Goal: Task Accomplishment & Management: Use online tool/utility

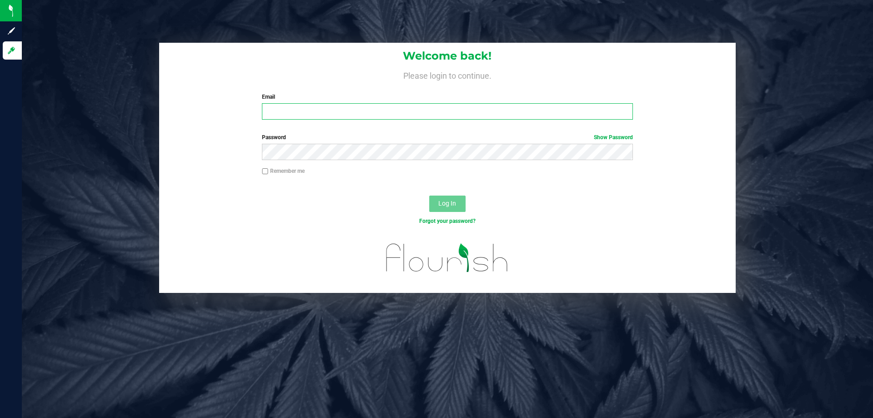
click at [355, 116] on input "Email" at bounding box center [447, 111] width 371 height 16
type input "[EMAIL_ADDRESS][DOMAIN_NAME]"
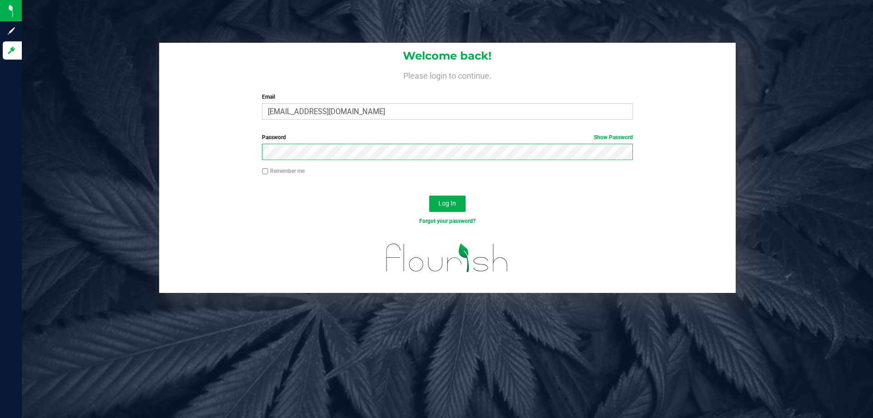
click at [429, 195] on button "Log In" at bounding box center [447, 203] width 36 height 16
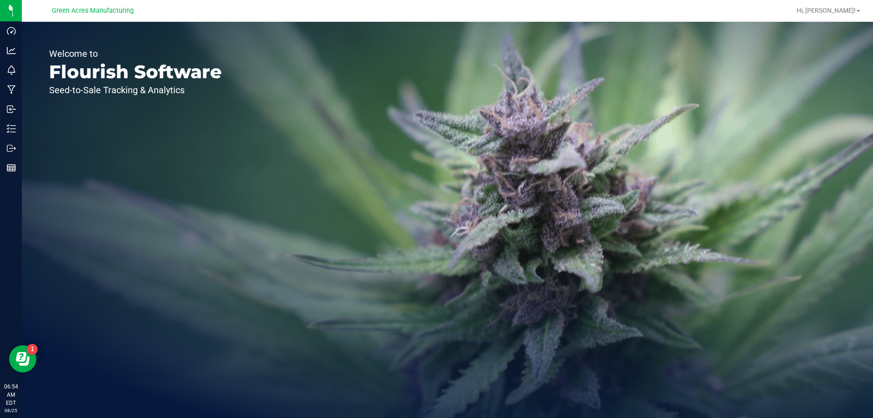
click at [367, 34] on div "Welcome to Flourish Software Seed-to-Sale Tracking & Analytics" at bounding box center [447, 220] width 851 height 396
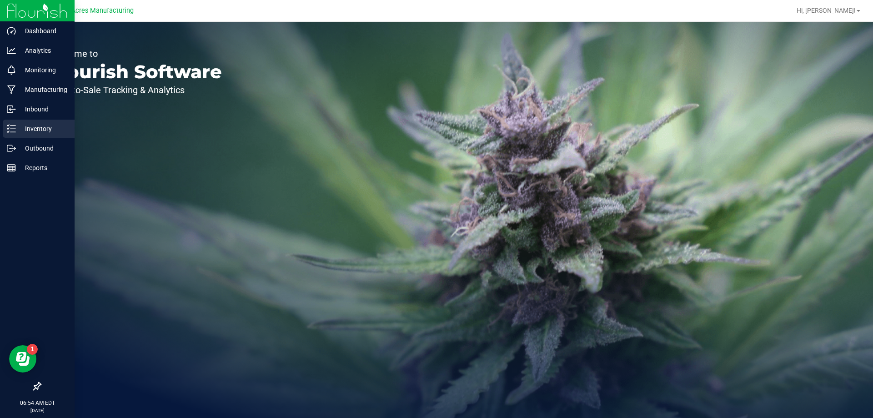
click at [31, 124] on p "Inventory" at bounding box center [43, 128] width 55 height 11
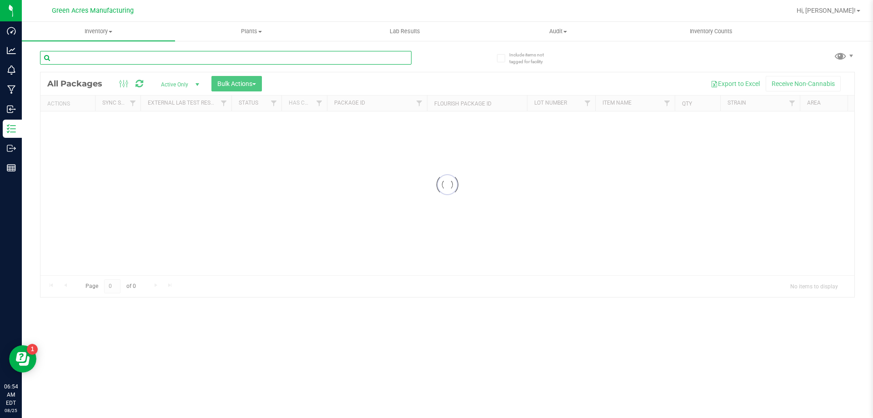
click at [190, 52] on input "text" at bounding box center [225, 58] width 371 height 14
type input "9283337447221059"
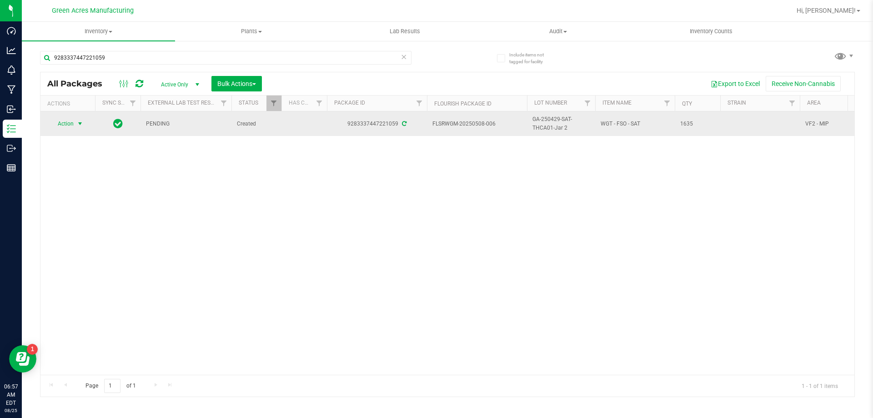
click at [62, 125] on span "Action" at bounding box center [62, 123] width 25 height 13
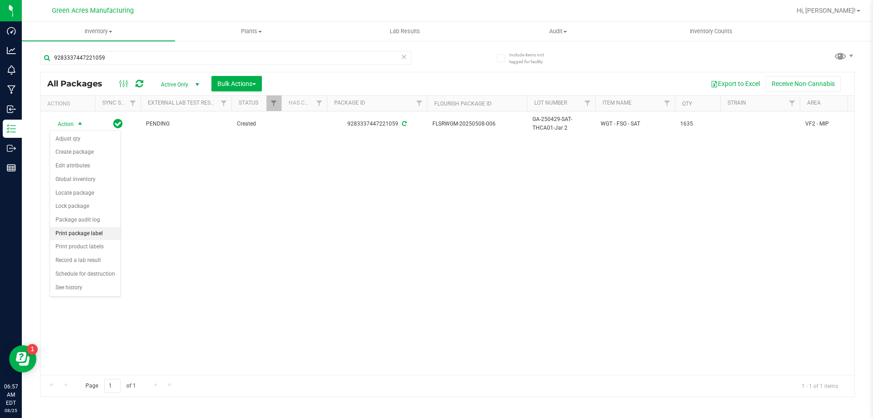
click at [92, 228] on li "Print package label" at bounding box center [85, 234] width 70 height 14
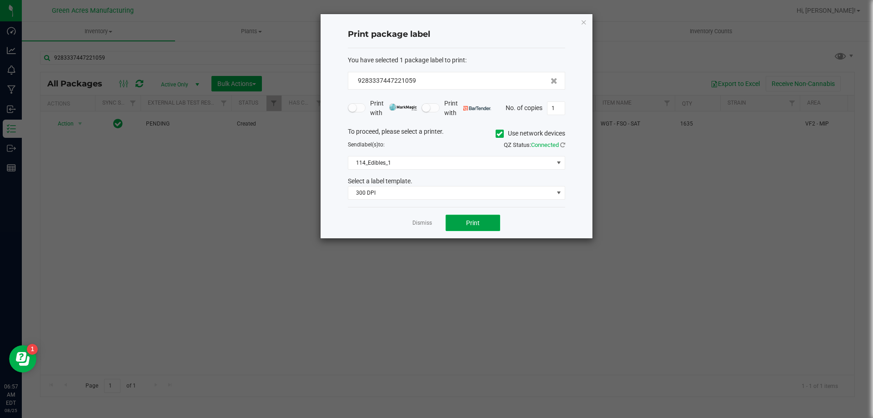
click at [474, 223] on span "Print" at bounding box center [473, 222] width 14 height 7
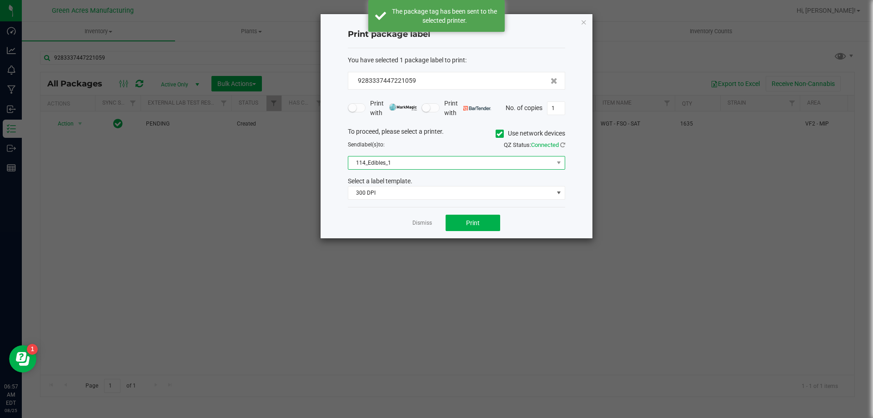
click at [440, 159] on span "114_Edibles_1" at bounding box center [450, 162] width 205 height 13
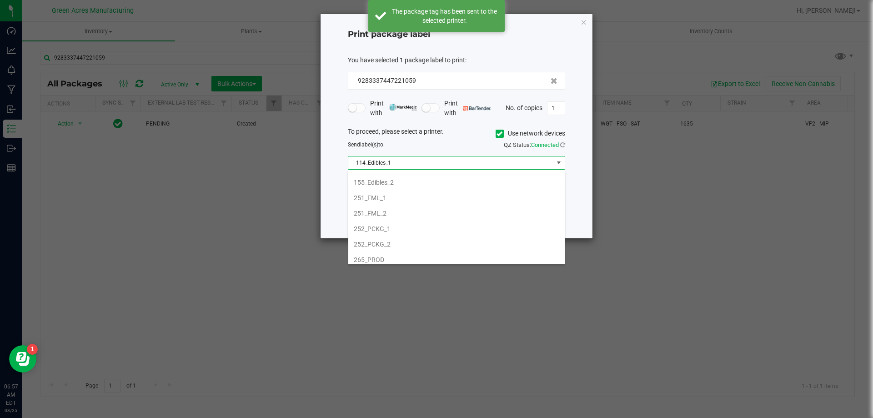
scroll to position [91, 0]
click at [439, 214] on li "252_PCKG_1" at bounding box center [456, 212] width 216 height 15
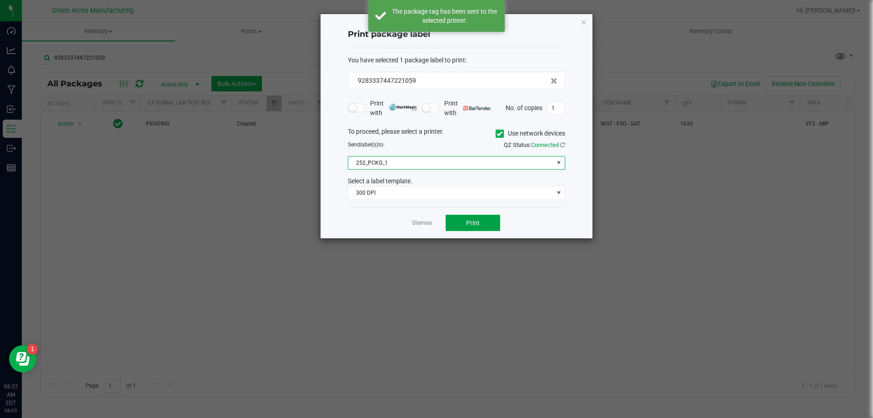
click at [453, 220] on button "Print" at bounding box center [473, 223] width 55 height 16
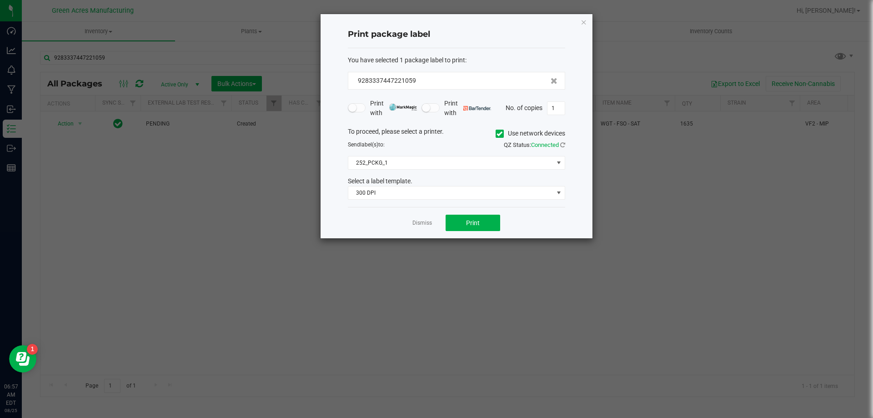
click at [426, 229] on div "Dismiss Print" at bounding box center [456, 222] width 217 height 31
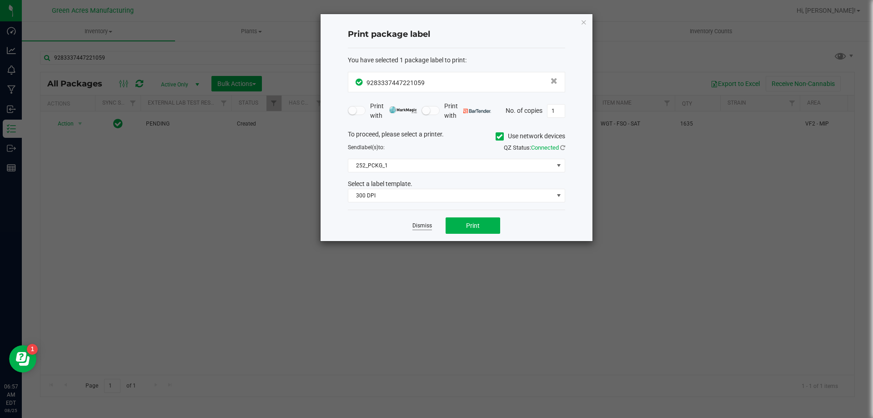
click at [425, 222] on link "Dismiss" at bounding box center [422, 226] width 20 height 8
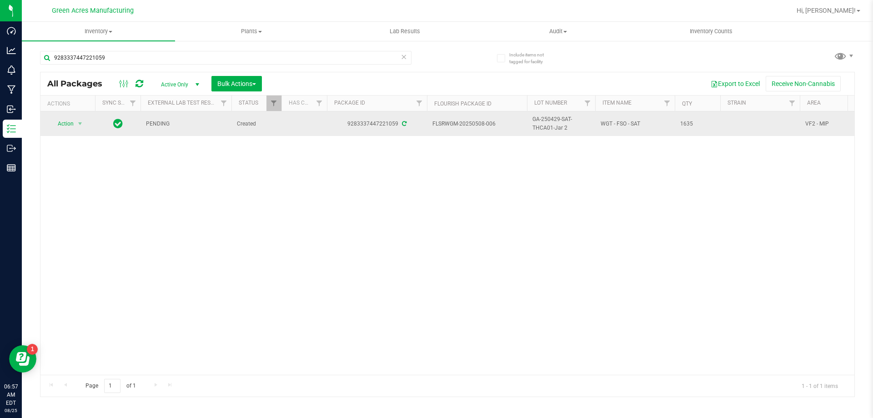
click at [451, 125] on span "FLSRWGM-20250508-006" at bounding box center [476, 124] width 89 height 9
click at [549, 121] on span "GA-250429-SAT-THCA01-Jar 2" at bounding box center [560, 123] width 57 height 17
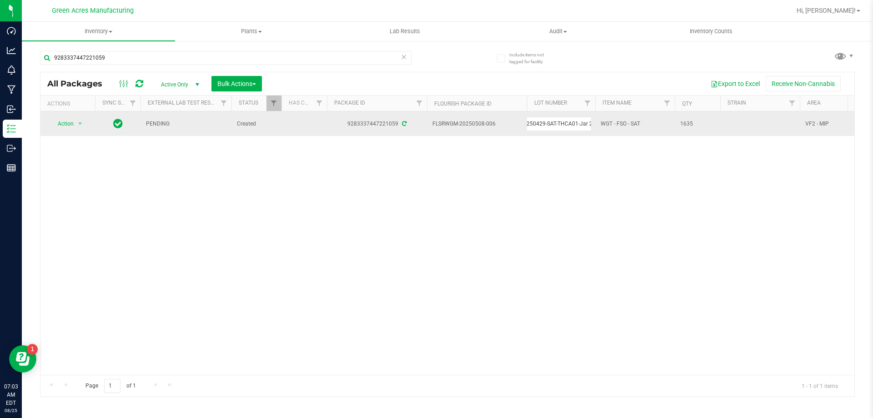
click at [549, 121] on input "GA-250429-SAT-THCA01-Jar 2" at bounding box center [558, 124] width 65 height 14
type input "O-AUG25SAT02-0818"
click at [544, 130] on input "O-AUG25SAT02-0818" at bounding box center [558, 124] width 65 height 14
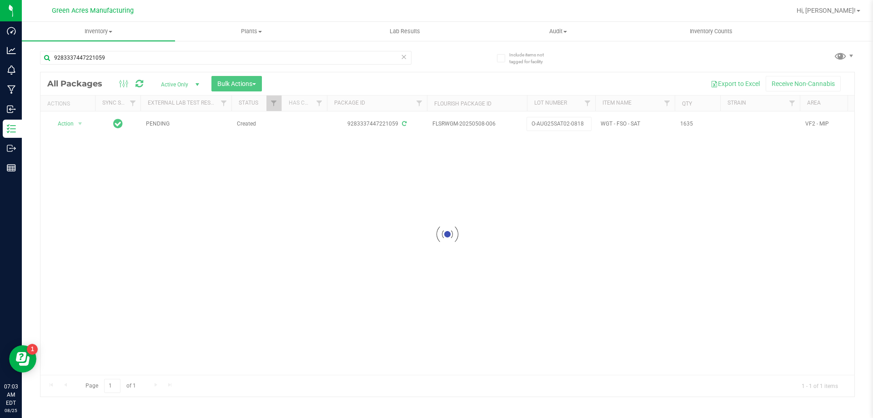
click at [504, 154] on div "Loading... All Packages Active Only Active Only Lab Samples Locked All External…" at bounding box center [447, 234] width 815 height 325
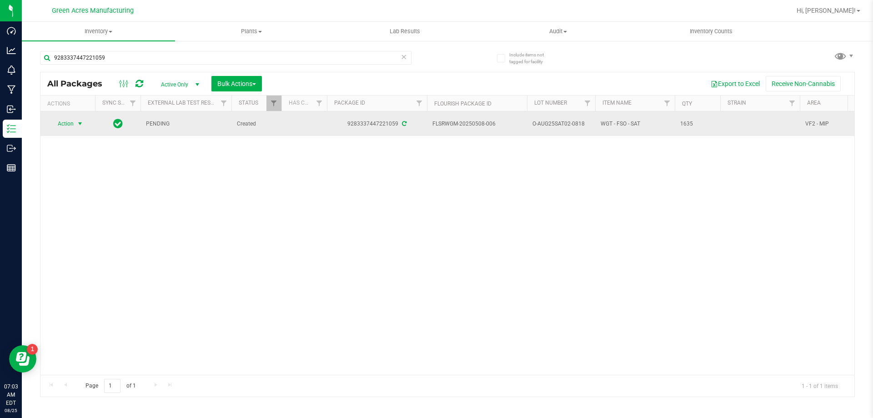
click at [65, 123] on span "Action" at bounding box center [62, 123] width 25 height 13
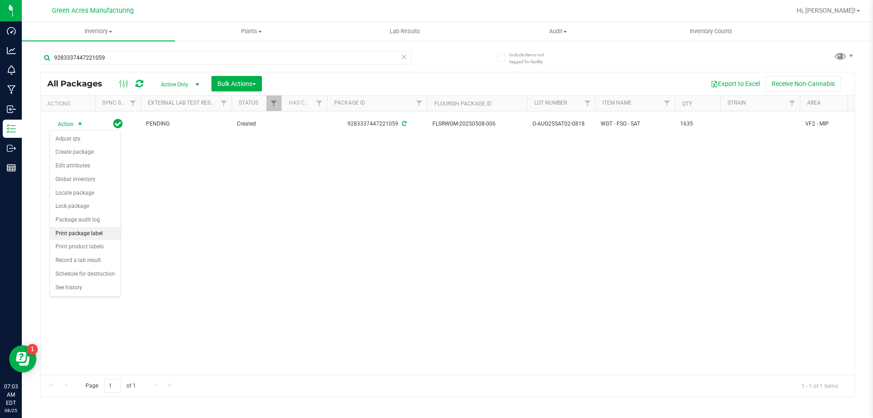
click at [96, 236] on li "Print package label" at bounding box center [85, 234] width 70 height 14
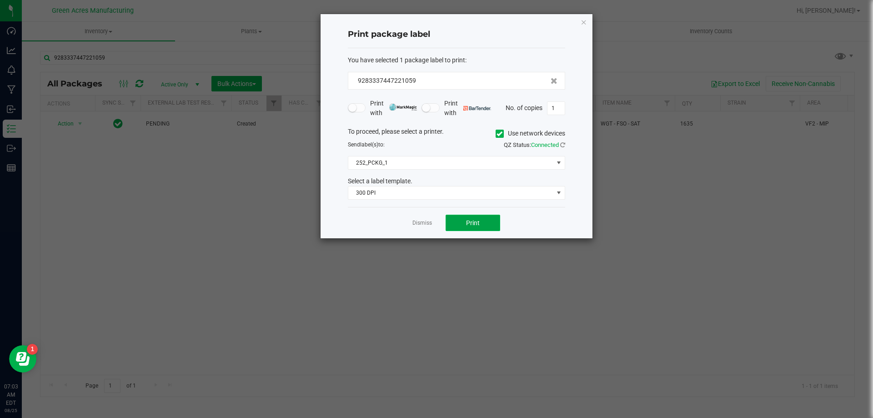
click at [491, 223] on button "Print" at bounding box center [473, 223] width 55 height 16
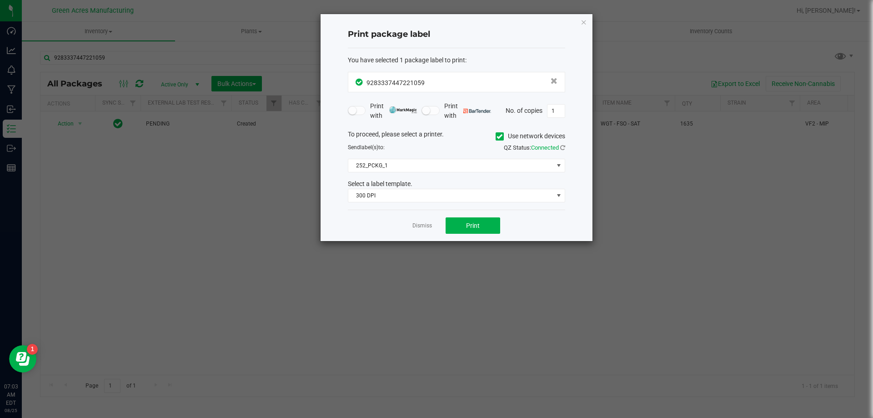
click at [411, 225] on div "Dismiss Print" at bounding box center [456, 225] width 217 height 31
click at [420, 223] on link "Dismiss" at bounding box center [422, 226] width 20 height 8
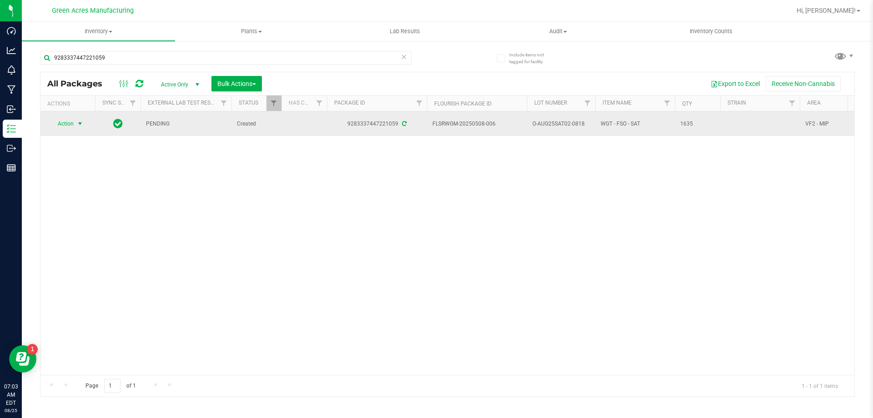
click at [80, 125] on span "select" at bounding box center [79, 123] width 7 height 7
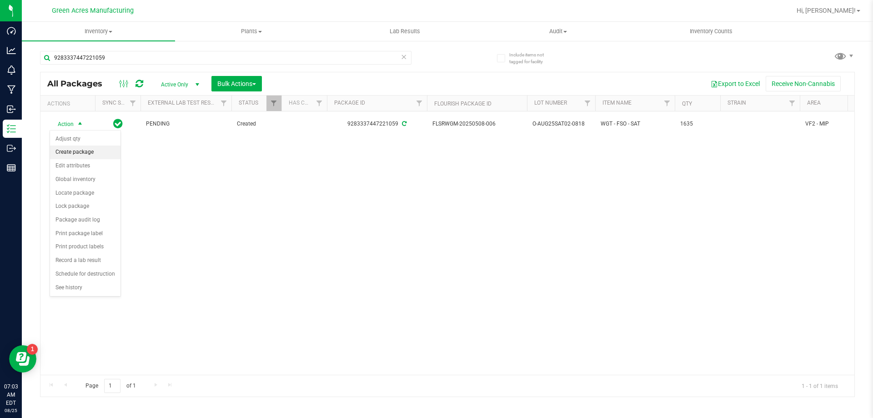
click at [86, 158] on li "Create package" at bounding box center [85, 152] width 70 height 14
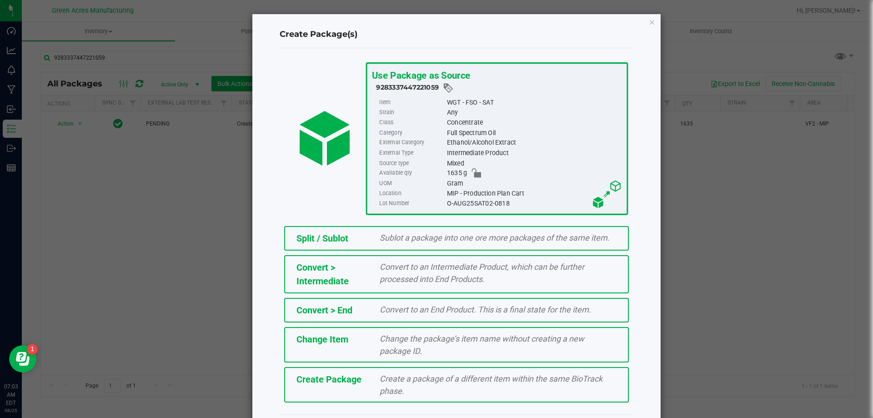
click at [396, 381] on span "Create a package of a different item within the same BioTrack phase." at bounding box center [491, 385] width 223 height 22
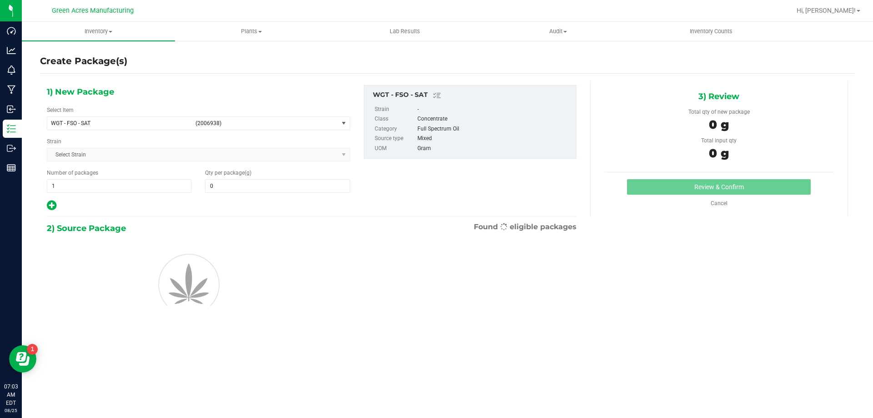
type input "0.0000"
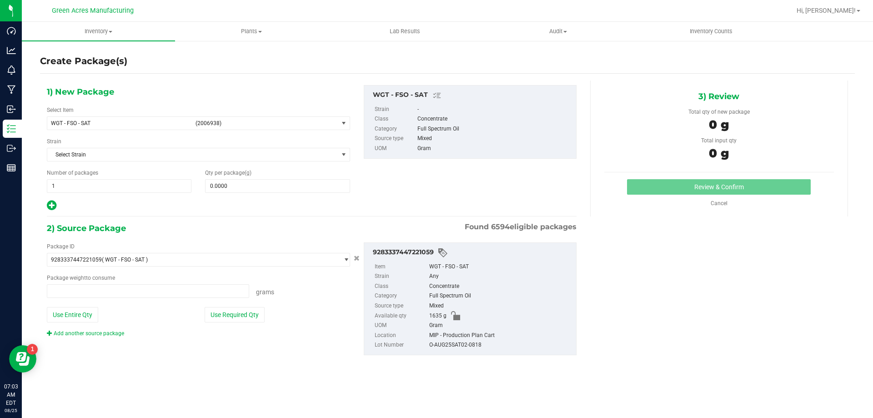
type input "0.0000 g"
click at [169, 121] on span "WGT - FSO - SAT" at bounding box center [120, 123] width 139 height 6
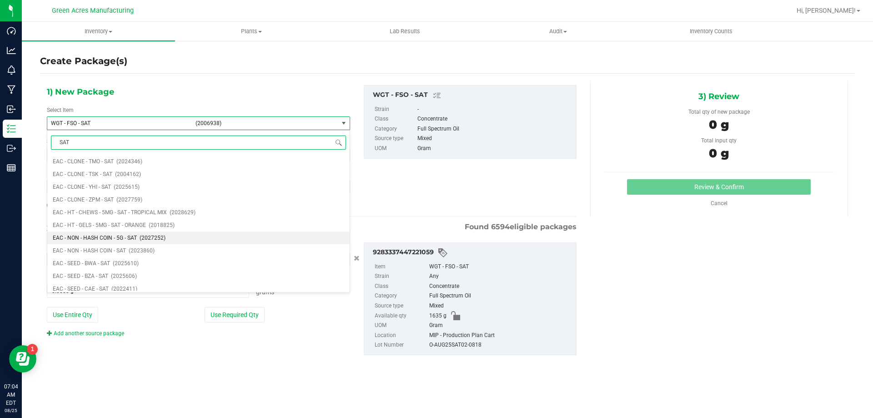
scroll to position [318, 0]
click at [100, 143] on input "SAT" at bounding box center [198, 142] width 295 height 14
type input "FSO"
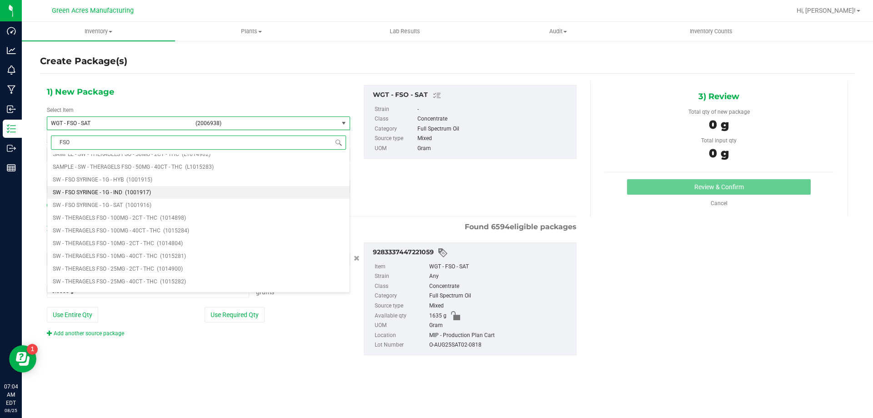
scroll to position [455, 0]
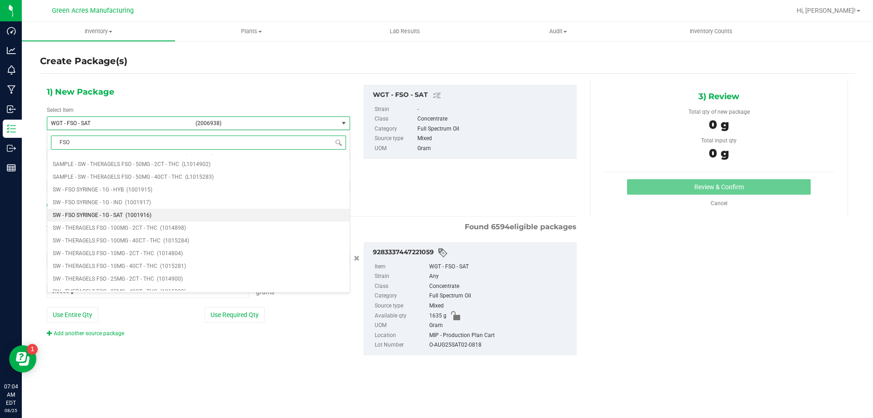
click at [129, 215] on span "(1001916)" at bounding box center [138, 215] width 26 height 6
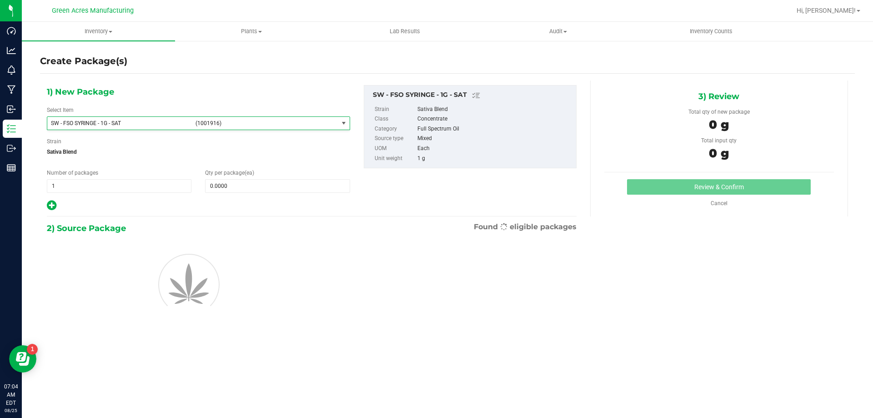
type input "0"
click at [247, 187] on span at bounding box center [277, 186] width 145 height 14
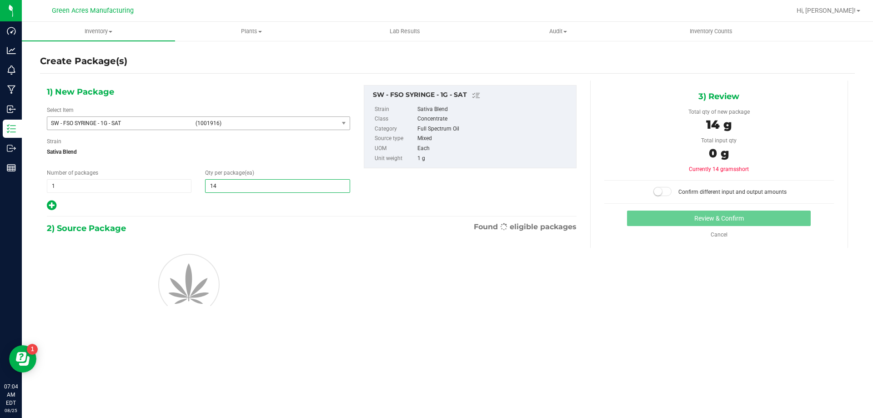
type input "1"
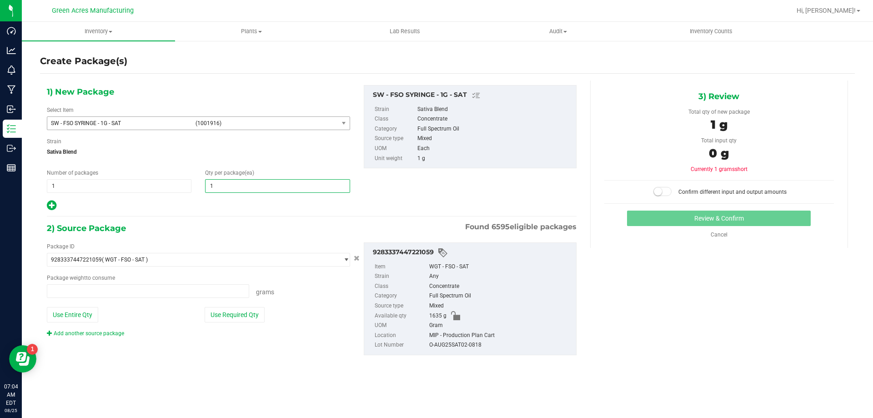
type input "0.0000 g"
type input "1"
click at [248, 320] on button "Use Required Qty" at bounding box center [235, 314] width 60 height 15
type input "1.0000 g"
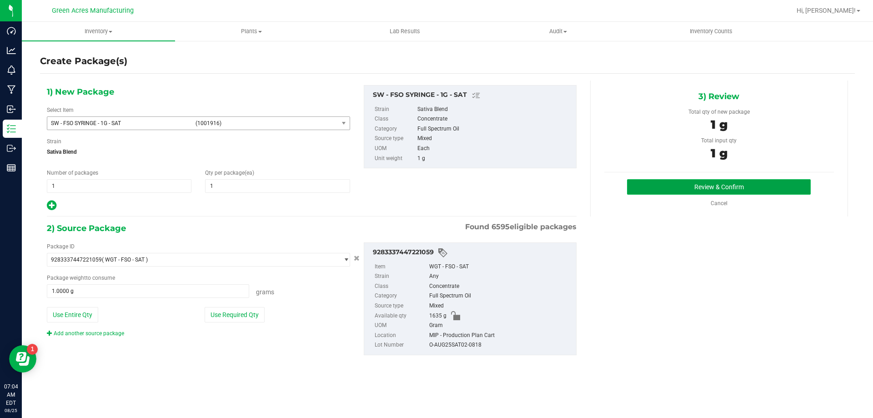
click at [678, 191] on button "Review & Confirm" at bounding box center [719, 186] width 184 height 15
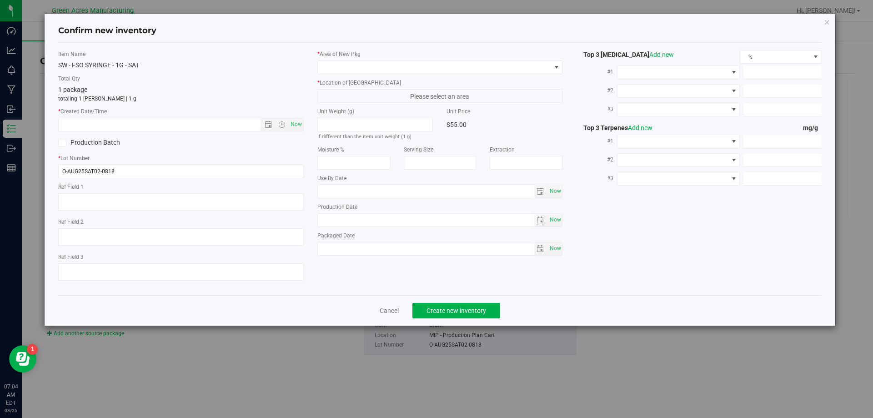
type textarea "EXT"
type textarea "19.6%/2.65%"
type textarea ".511"
click at [299, 122] on span "Now" at bounding box center [295, 124] width 15 height 13
type input "[DATE] 7:04 AM"
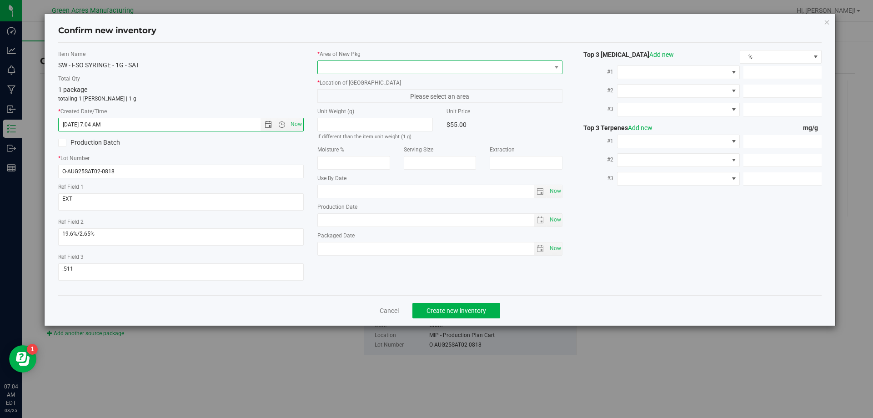
click at [383, 60] on span at bounding box center [439, 67] width 245 height 14
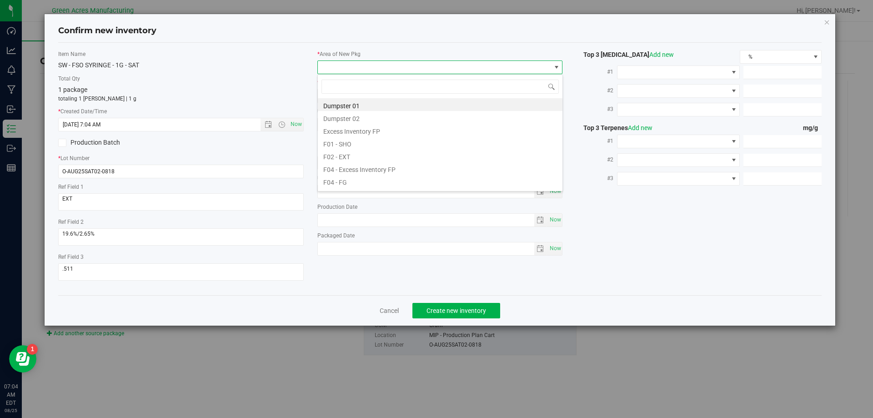
scroll to position [14, 245]
type input "MIP"
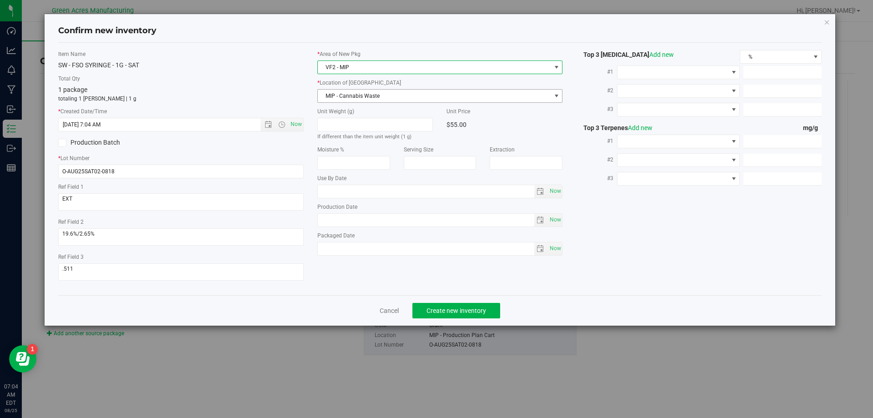
click at [409, 101] on span "MIP - Cannabis Waste" at bounding box center [434, 96] width 233 height 13
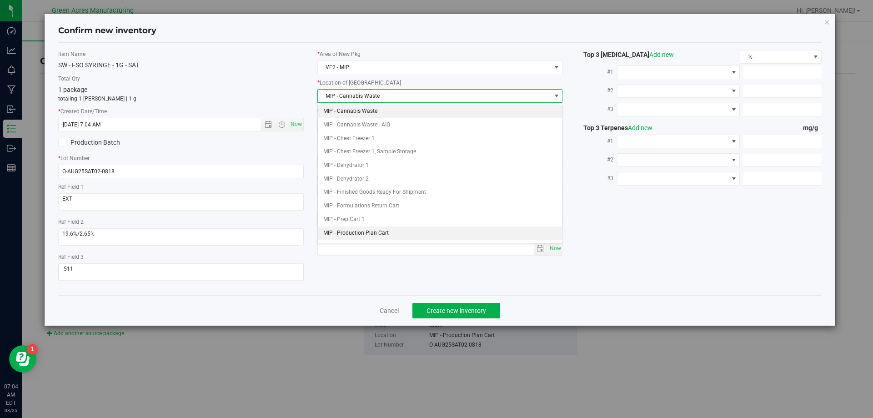
click at [419, 232] on li "MIP - Production Plan Cart" at bounding box center [440, 233] width 245 height 14
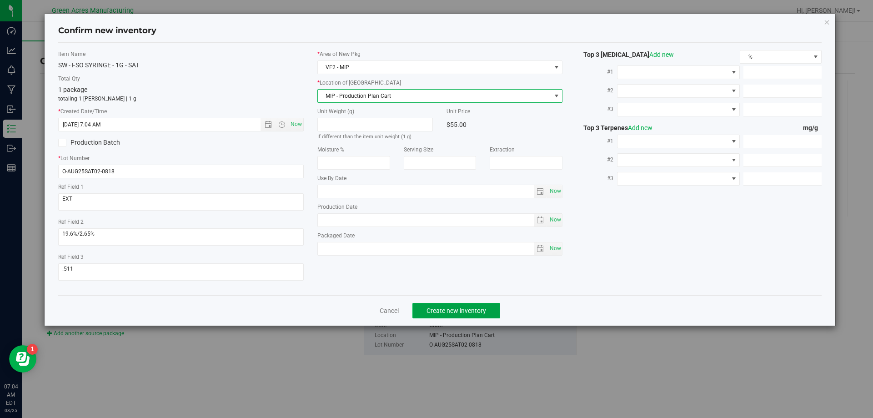
click at [453, 310] on span "Create new inventory" at bounding box center [456, 310] width 60 height 7
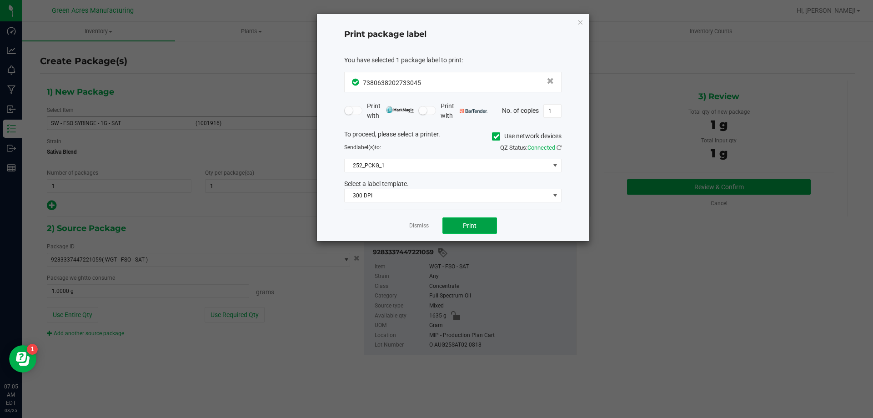
click at [453, 225] on button "Print" at bounding box center [469, 225] width 55 height 16
click at [424, 221] on app-cancel-button "Dismiss" at bounding box center [419, 226] width 20 height 10
click at [422, 226] on link "Dismiss" at bounding box center [419, 226] width 20 height 8
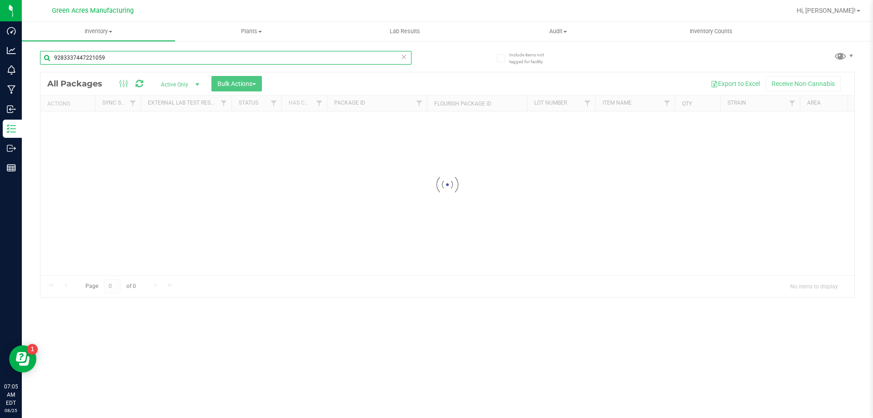
click at [176, 55] on input "9283337447221059" at bounding box center [225, 58] width 371 height 14
paste input "O-AUG25SAT02-0818"
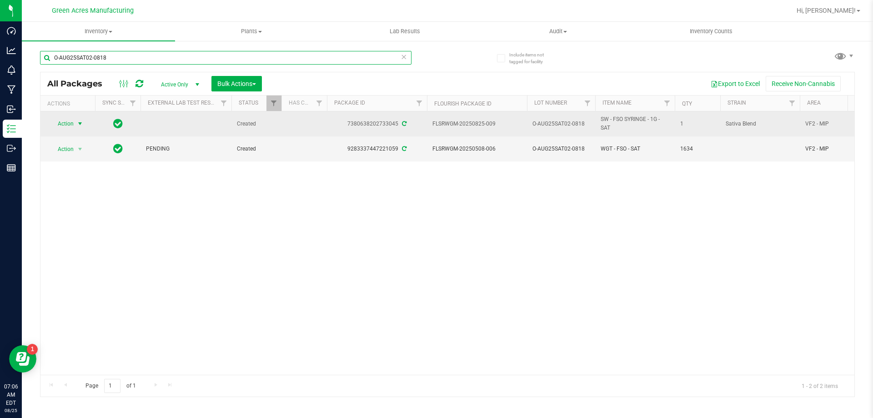
type input "O-AUG25SAT02-0818"
click at [62, 121] on span "Action" at bounding box center [62, 123] width 25 height 13
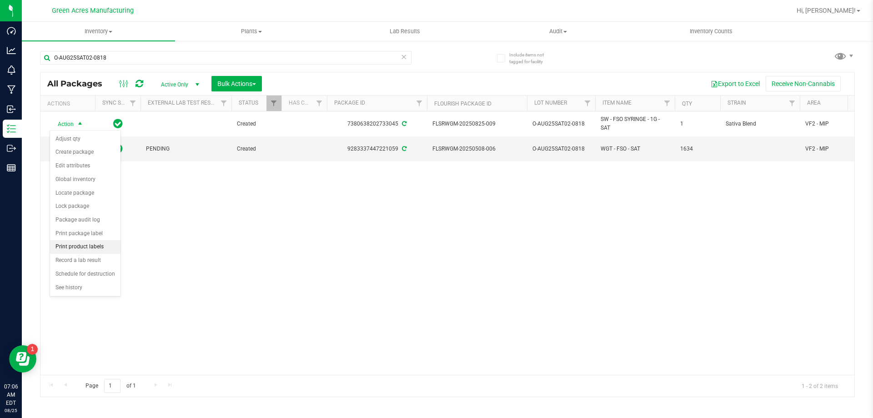
click at [103, 242] on li "Print product labels" at bounding box center [85, 247] width 70 height 14
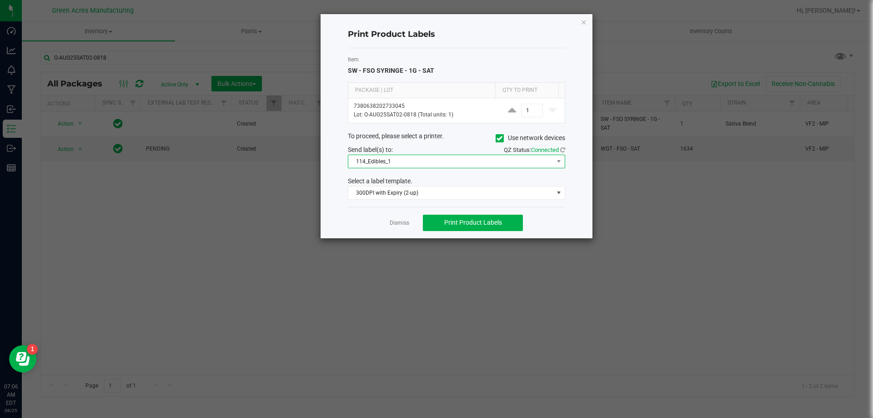
click at [475, 158] on span "114_Edibles_1" at bounding box center [450, 161] width 205 height 13
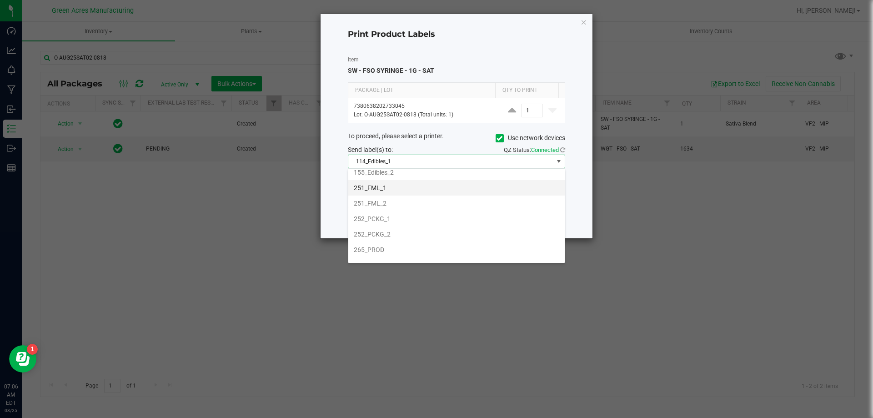
scroll to position [91, 0]
click at [454, 232] on li "252_PCKG_2" at bounding box center [456, 225] width 216 height 15
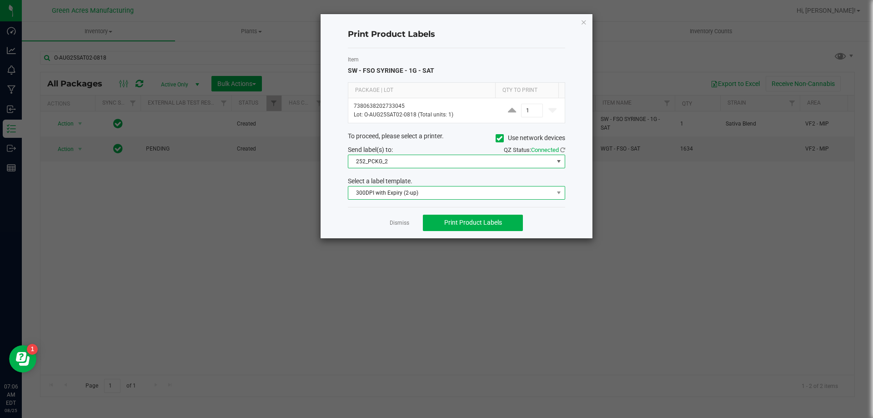
click at [469, 190] on span "300DPI with Expiry (2-up)" at bounding box center [450, 192] width 205 height 13
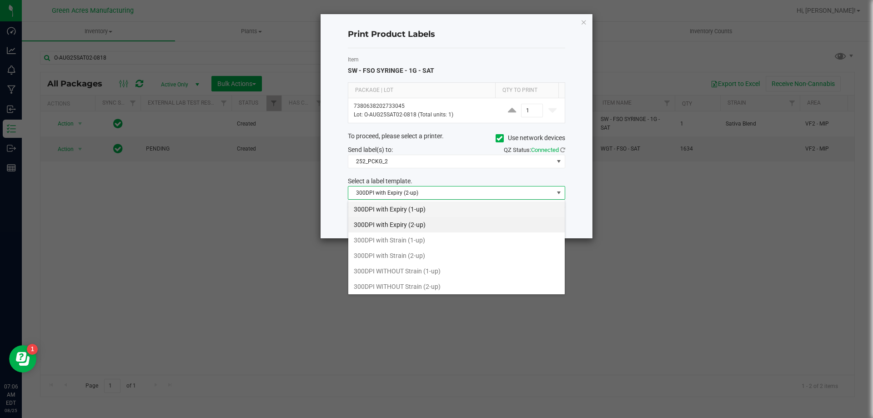
scroll to position [14, 217]
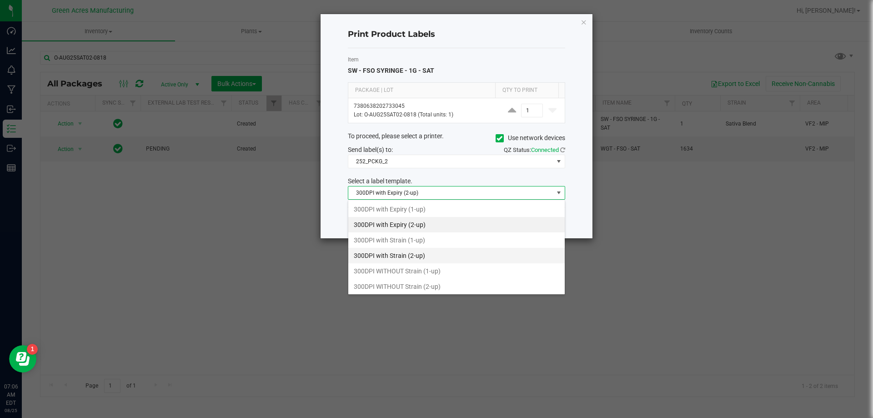
click at [456, 254] on li "300DPI with Strain (2-up)" at bounding box center [456, 255] width 216 height 15
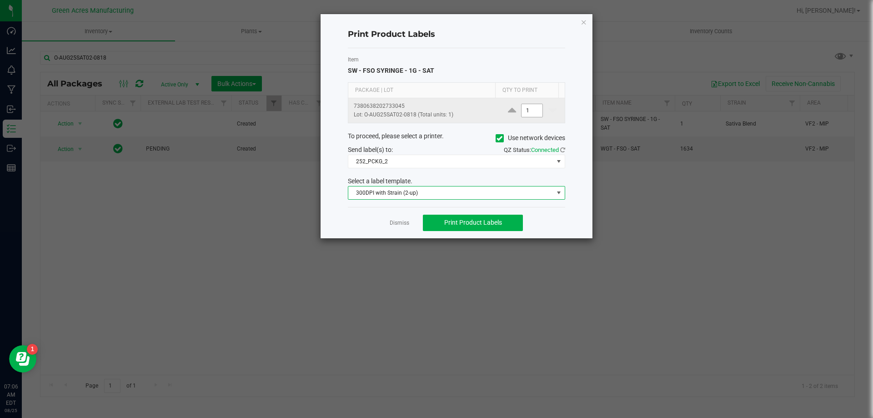
click at [527, 105] on input "1" at bounding box center [531, 110] width 21 height 13
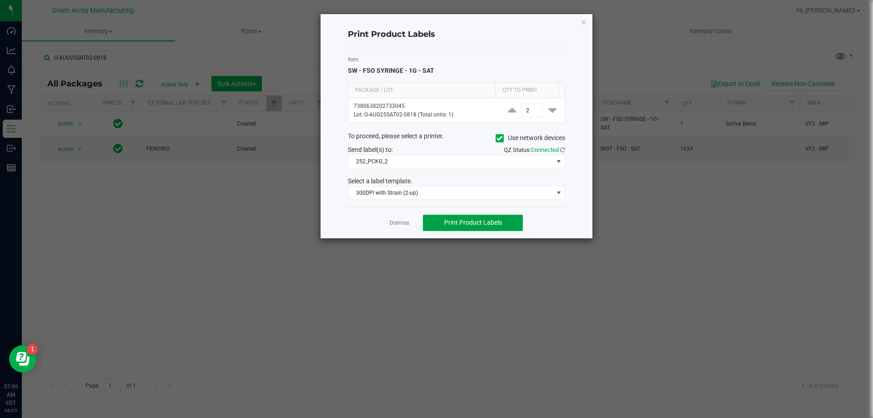
click at [485, 218] on button "Print Product Labels" at bounding box center [473, 223] width 100 height 16
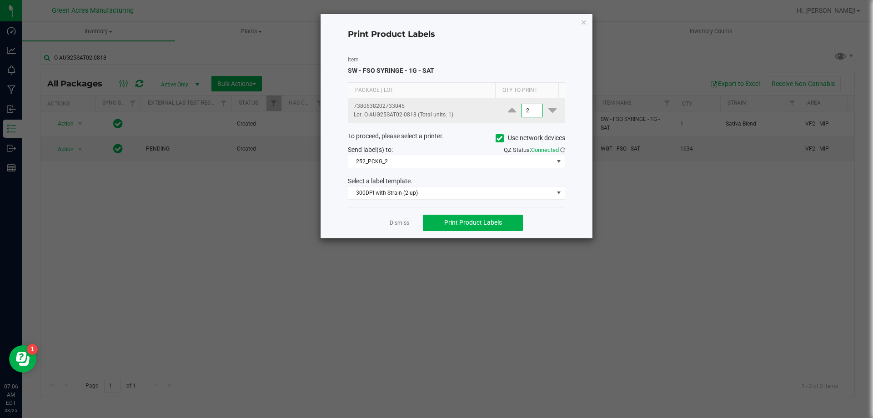
click at [532, 110] on input "2" at bounding box center [531, 110] width 21 height 13
type input "1,500"
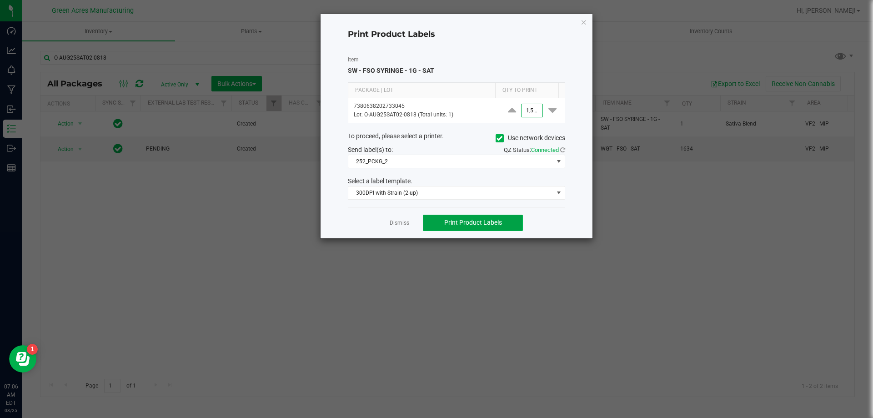
click at [492, 223] on span "Print Product Labels" at bounding box center [473, 222] width 58 height 7
click at [405, 219] on app-cancel-button "Dismiss" at bounding box center [400, 223] width 20 height 10
click at [406, 220] on link "Dismiss" at bounding box center [400, 223] width 20 height 8
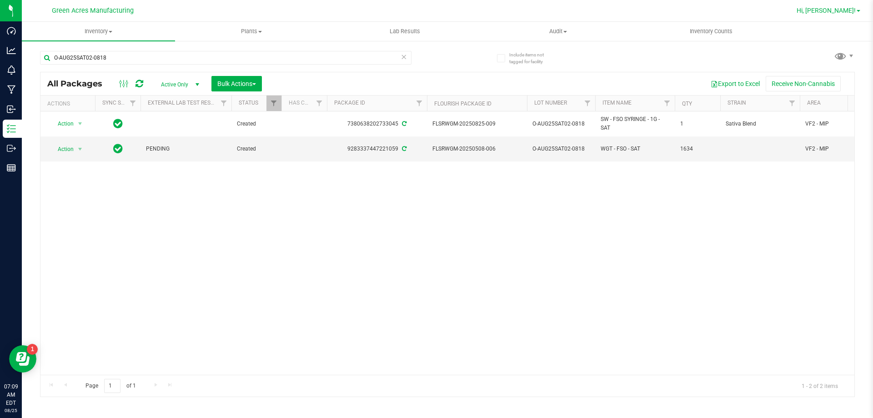
click at [842, 9] on span "Hi, [PERSON_NAME]!" at bounding box center [825, 10] width 59 height 7
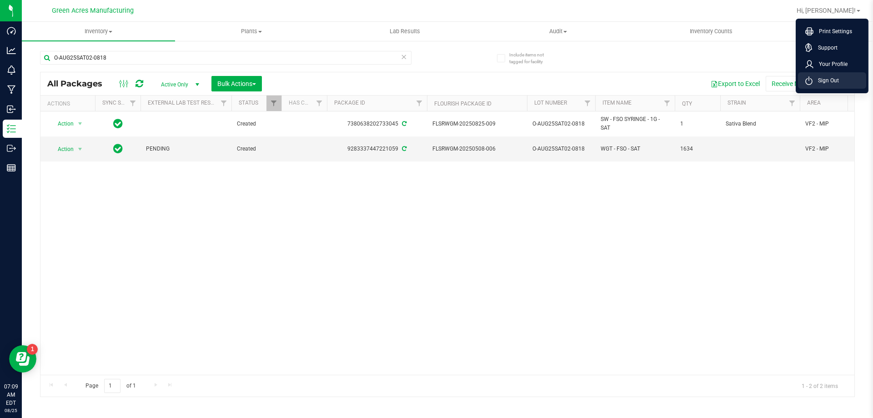
click at [821, 80] on span "Sign Out" at bounding box center [825, 80] width 26 height 9
